Goal: Task Accomplishment & Management: Manage account settings

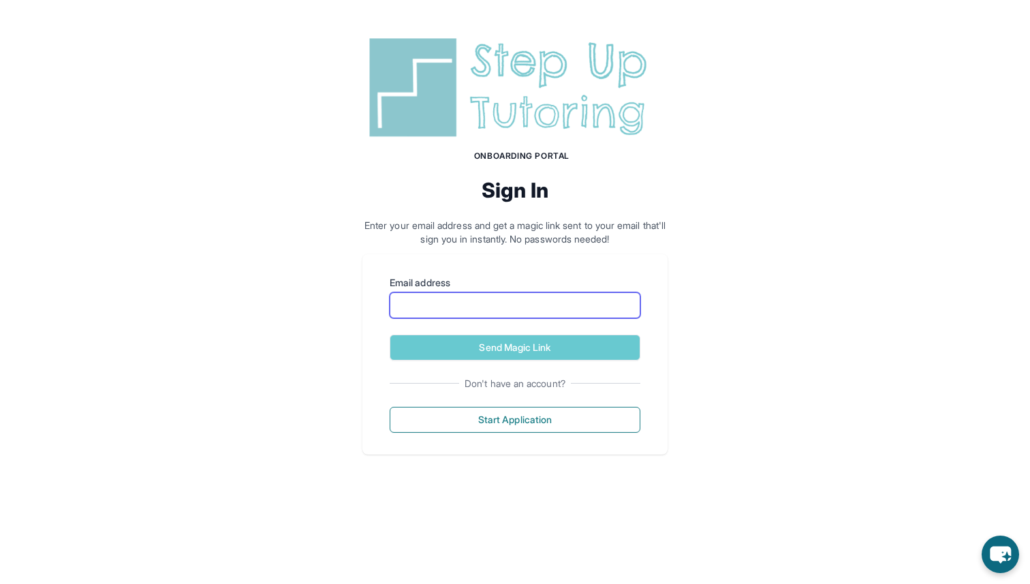
click at [568, 307] on input "Email address" at bounding box center [515, 305] width 251 height 26
type input "**********"
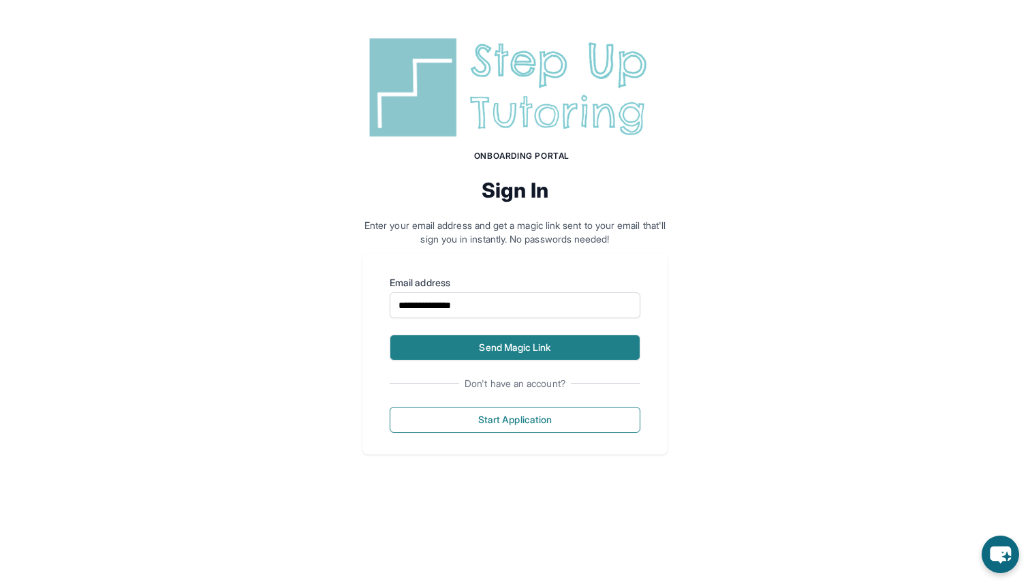
click at [548, 350] on button "Send Magic Link" at bounding box center [515, 348] width 251 height 26
